Goal: Use online tool/utility: Utilize a website feature to perform a specific function

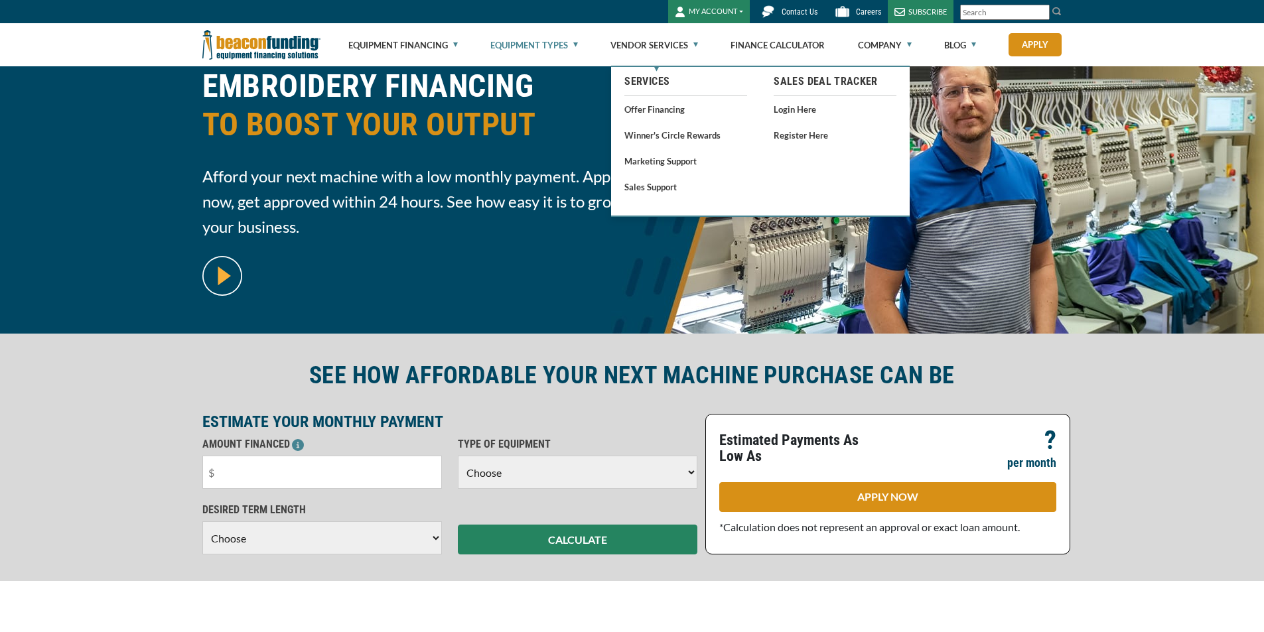
scroll to position [133, 0]
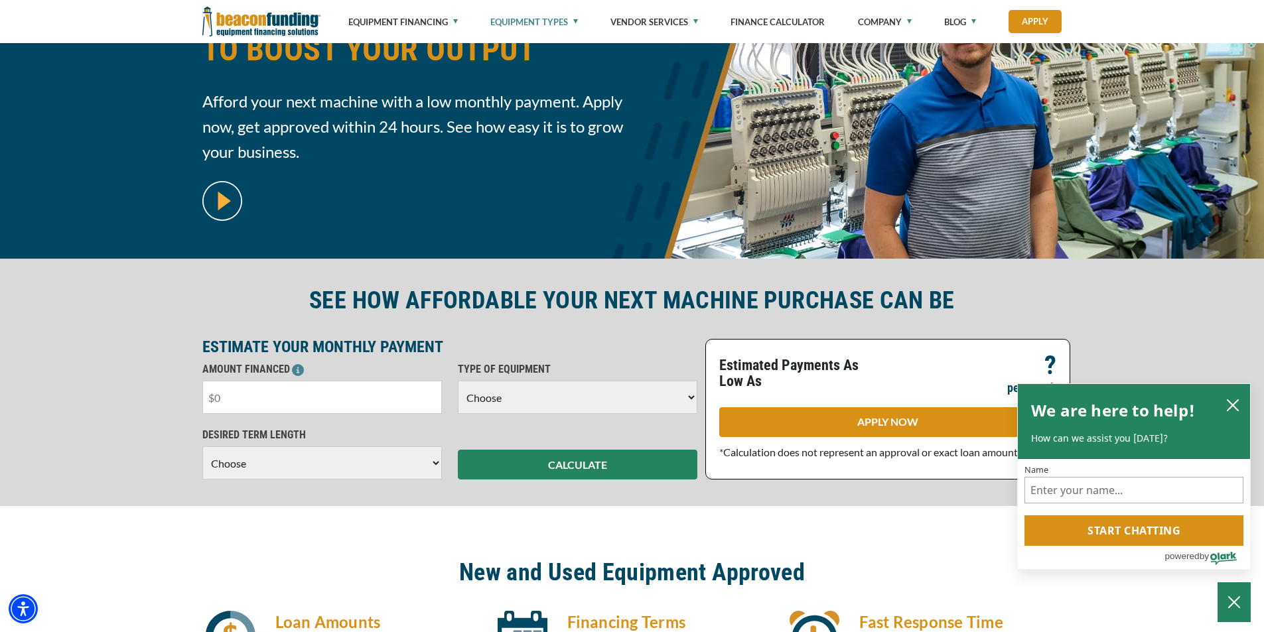
click at [248, 384] on input "text" at bounding box center [322, 397] width 240 height 33
type input "$11,000"
click at [674, 405] on select "Choose Backhoe Boom/Bucket Truck Chipper Commercial Mower Crane DTG/DTF Printin…" at bounding box center [578, 397] width 240 height 33
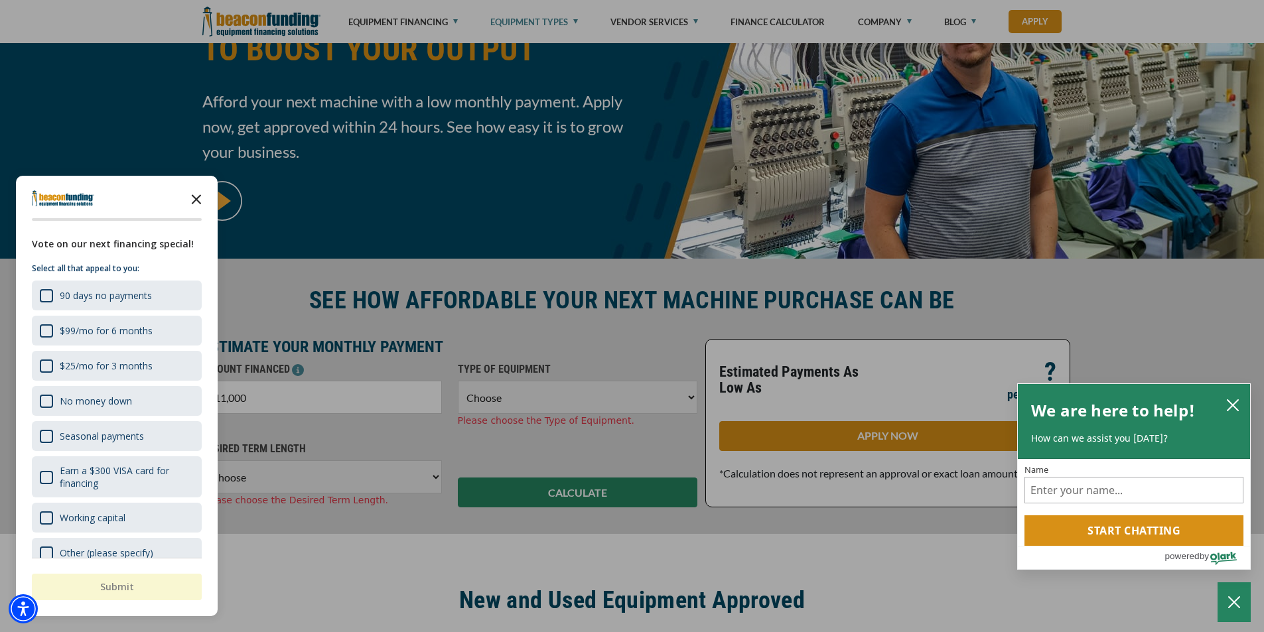
click at [197, 195] on icon "Close the survey" at bounding box center [196, 198] width 27 height 27
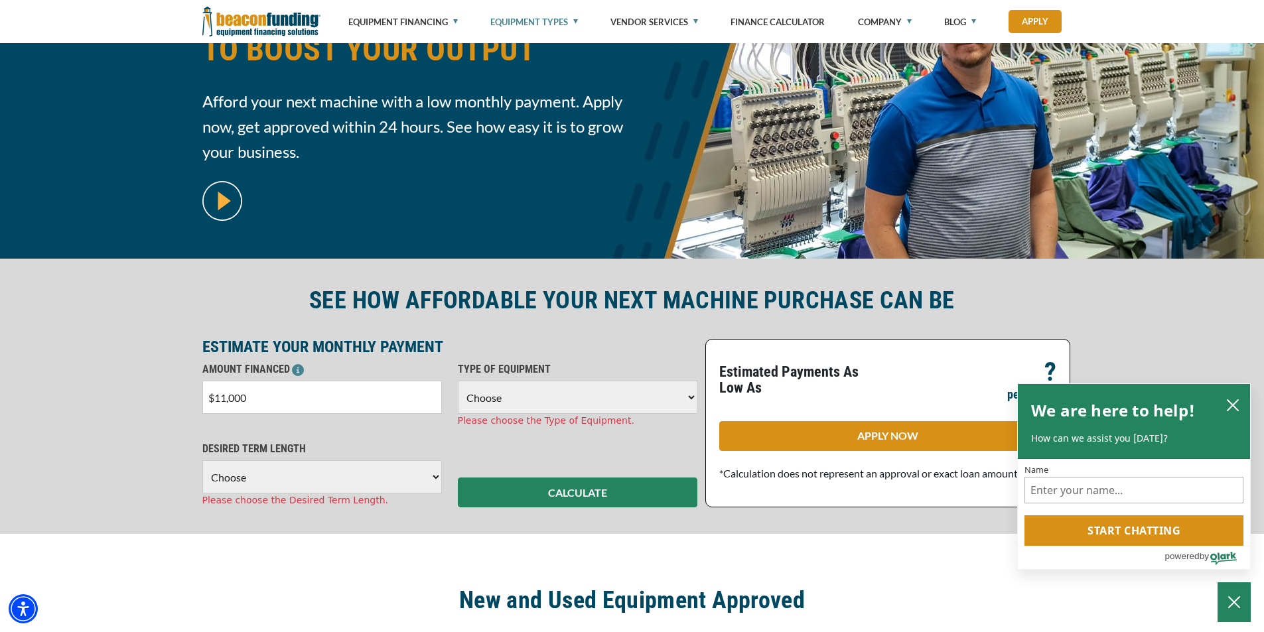
click at [610, 394] on select "Choose Backhoe Boom/Bucket Truck Chipper Commercial Mower Crane DTG/DTF Printin…" at bounding box center [578, 397] width 240 height 33
select select "1"
click at [458, 381] on select "Choose Backhoe Boom/Bucket Truck Chipper Commercial Mower Crane DTG/DTF Printin…" at bounding box center [578, 397] width 240 height 33
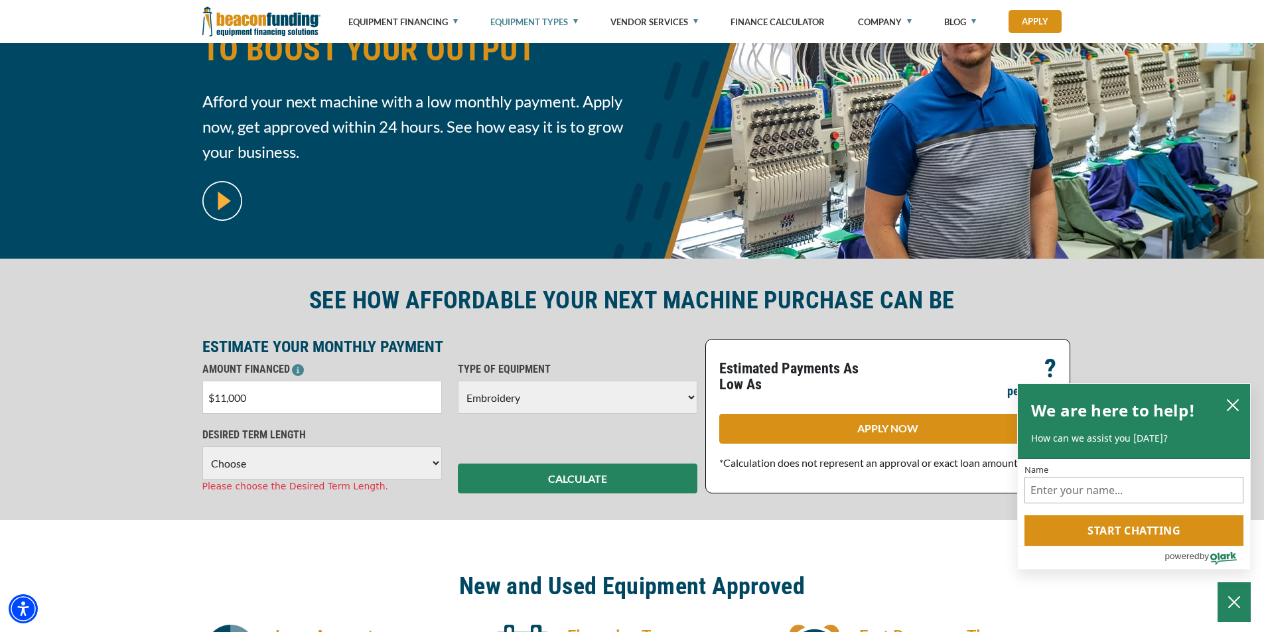
click at [370, 474] on select "Choose 36 Months 48 Months 60 Months" at bounding box center [322, 463] width 240 height 33
select select "60"
click at [202, 447] on select "Choose 36 Months 48 Months 60 Months" at bounding box center [322, 463] width 240 height 33
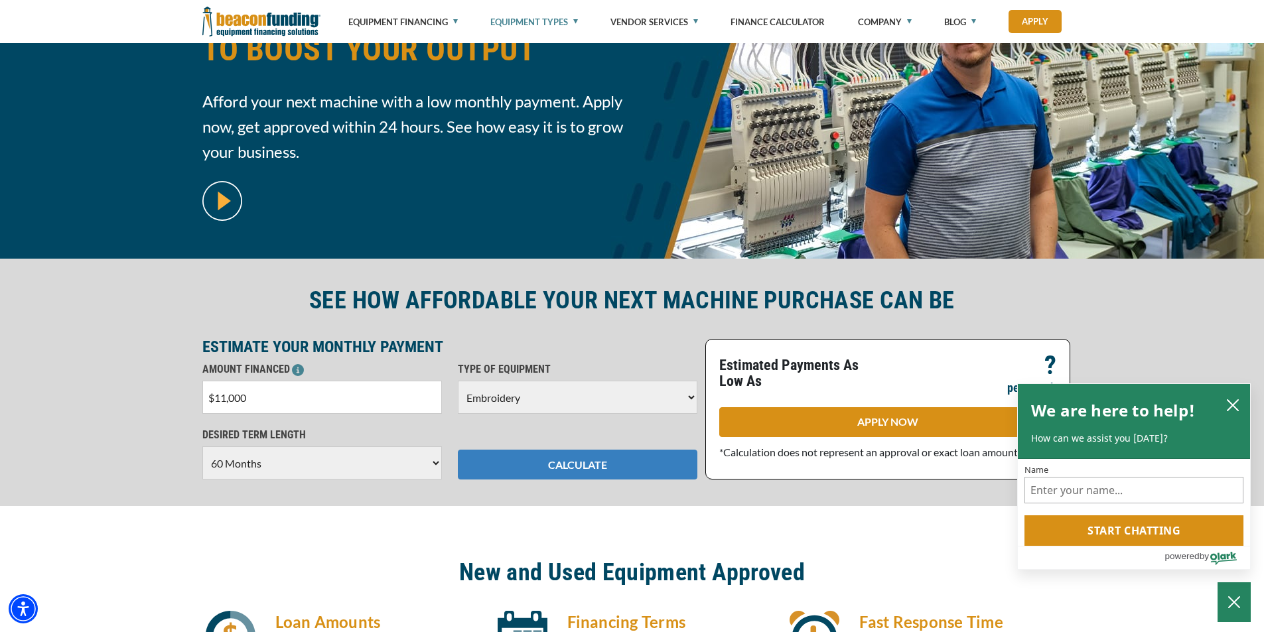
click at [534, 469] on button "CALCULATE" at bounding box center [578, 465] width 240 height 30
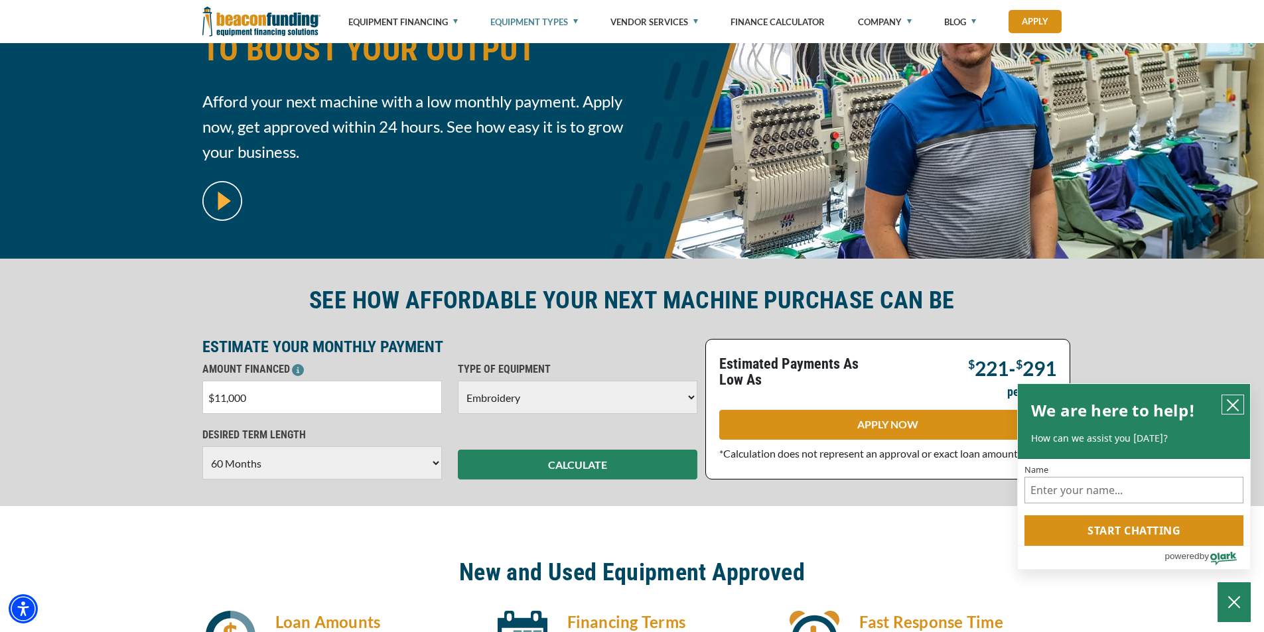
click at [1236, 395] on button "close chatbox" at bounding box center [1232, 404] width 21 height 19
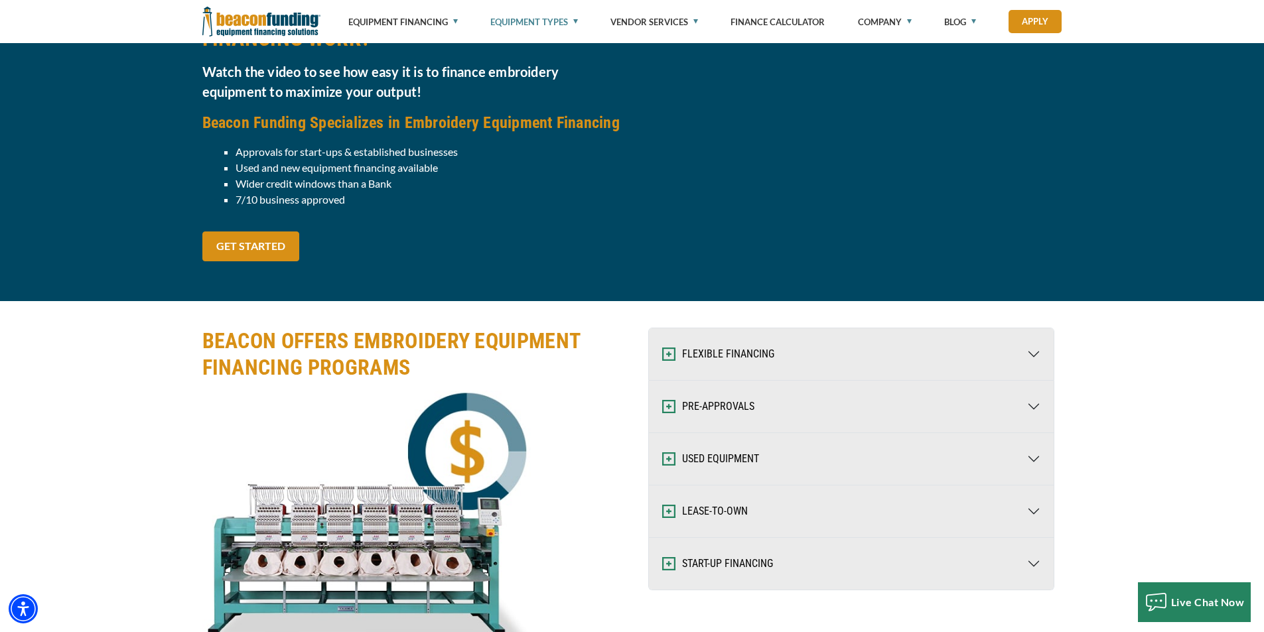
scroll to position [1394, 0]
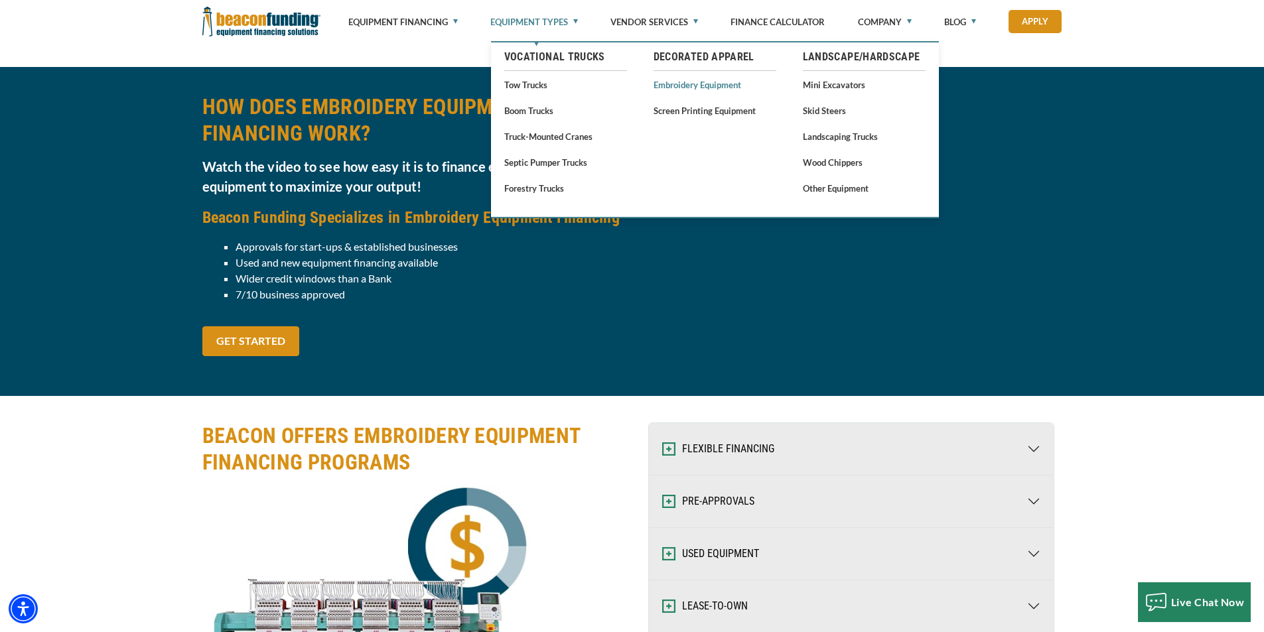
click at [696, 88] on link "Embroidery Equipment" at bounding box center [715, 84] width 123 height 17
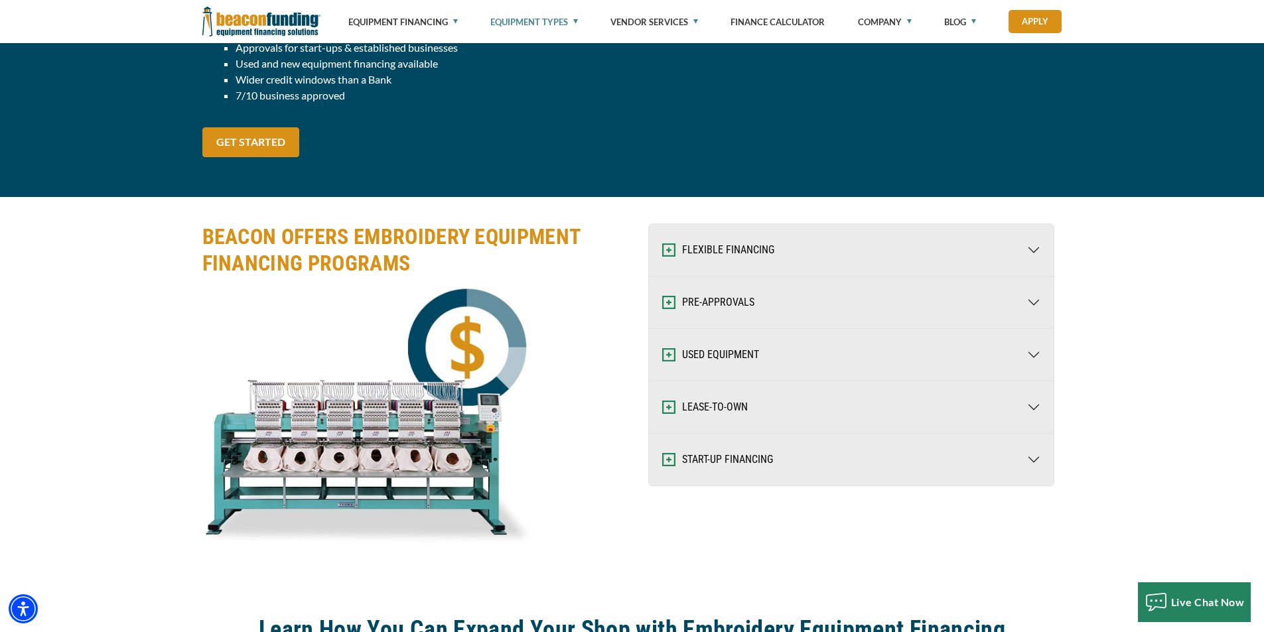
scroll to position [1991, 0]
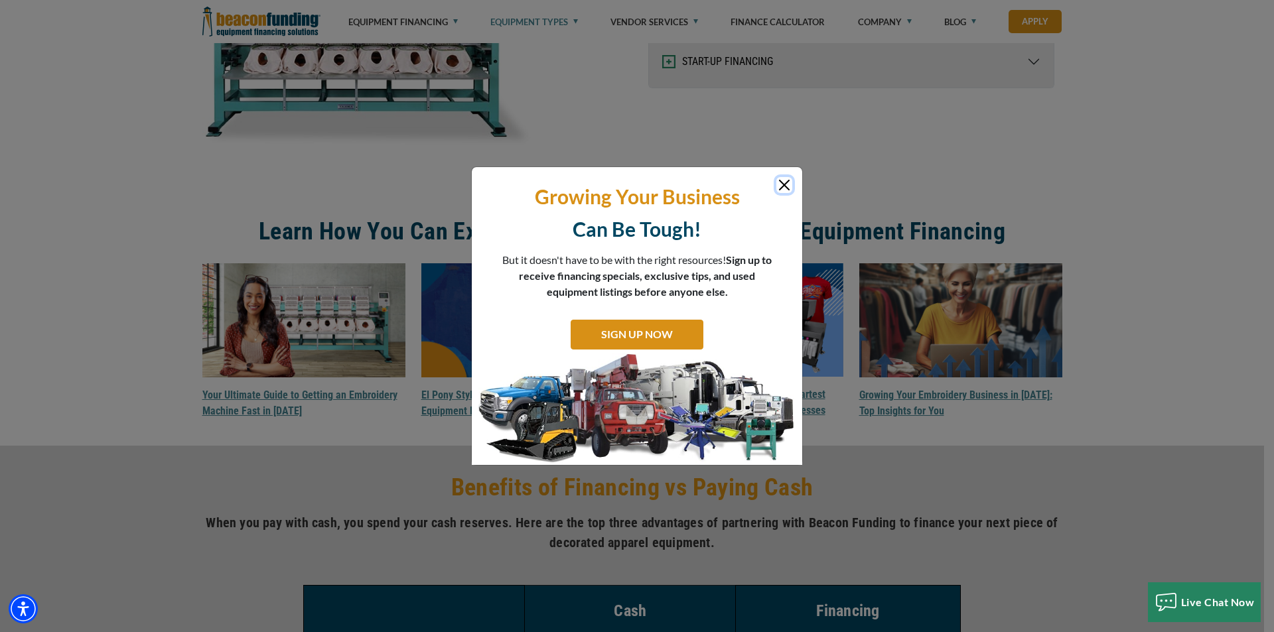
click at [784, 184] on button "Close" at bounding box center [784, 185] width 16 height 16
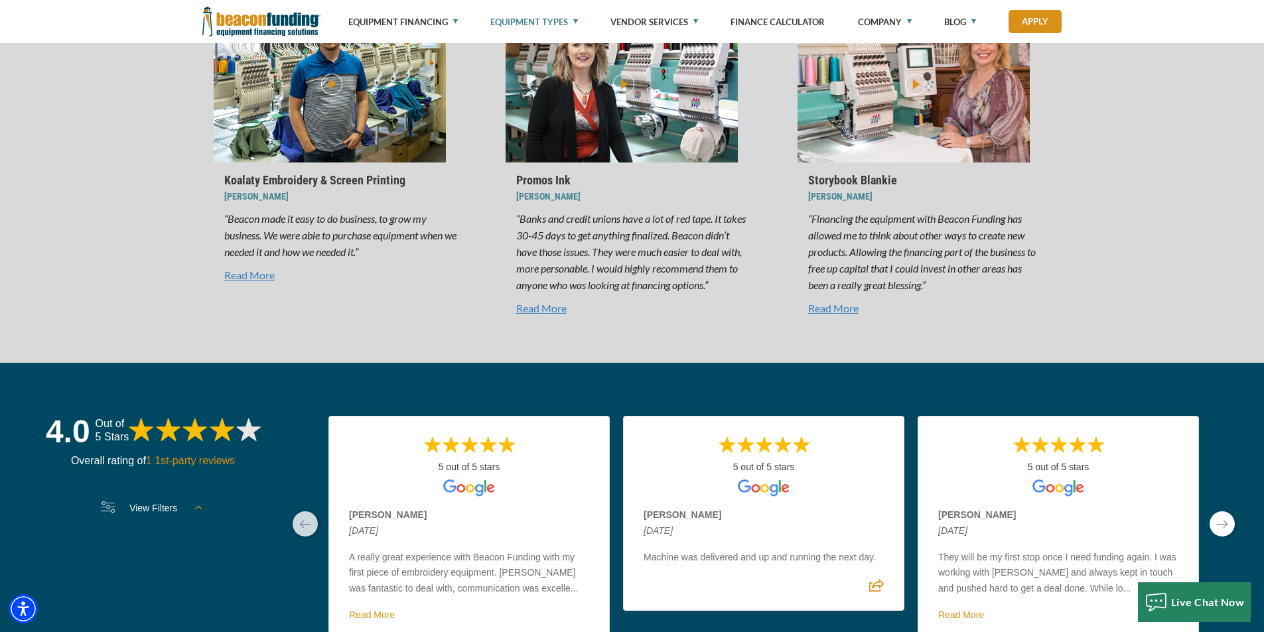
scroll to position [4114, 0]
